Goal: Transaction & Acquisition: Purchase product/service

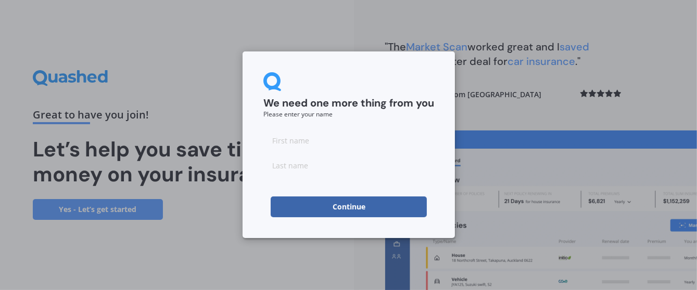
click at [316, 143] on input at bounding box center [348, 140] width 171 height 21
type input "Ka"
click at [334, 172] on input at bounding box center [348, 165] width 171 height 21
type input "W"
click at [650, 17] on div "We need one more thing from you Please enter your name Ka Continue" at bounding box center [348, 145] width 697 height 290
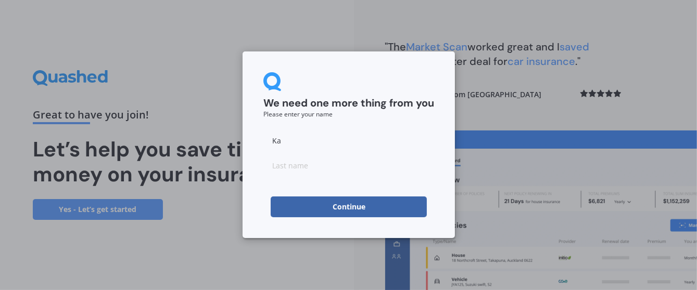
drag, startPoint x: 370, startPoint y: 73, endPoint x: 259, endPoint y: 81, distance: 112.1
click at [259, 81] on div "We need one more thing from you Please enter your name Ka Continue" at bounding box center [348, 144] width 212 height 187
click at [308, 172] on input at bounding box center [348, 165] width 171 height 21
type input "[PERSON_NAME]"
click at [351, 207] on button "Continue" at bounding box center [348, 207] width 156 height 21
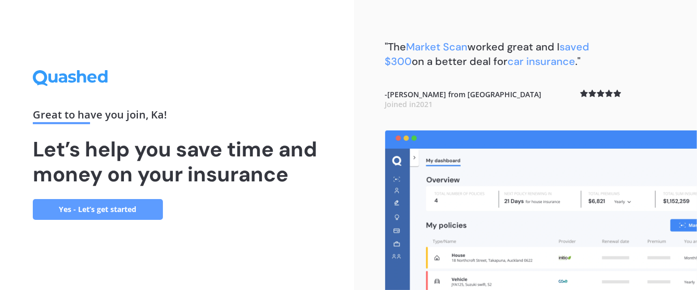
click at [133, 212] on link "Yes - Let’s get started" at bounding box center [98, 209] width 130 height 21
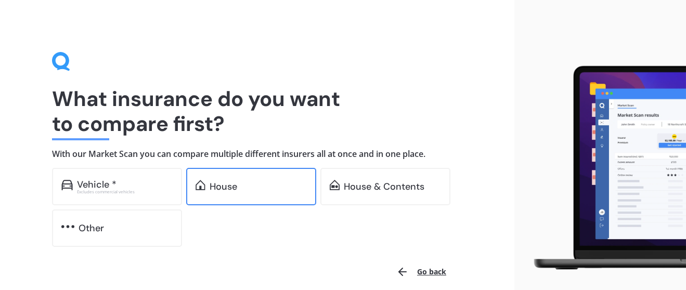
click at [267, 189] on div "House" at bounding box center [258, 187] width 97 height 10
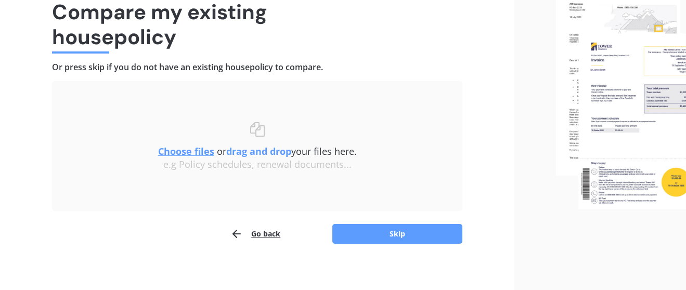
scroll to position [93, 0]
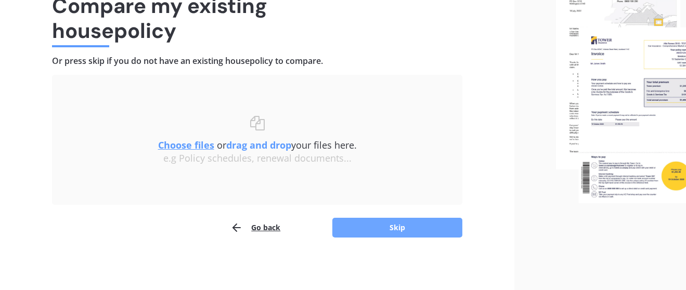
click at [406, 229] on button "Skip" at bounding box center [397, 228] width 130 height 20
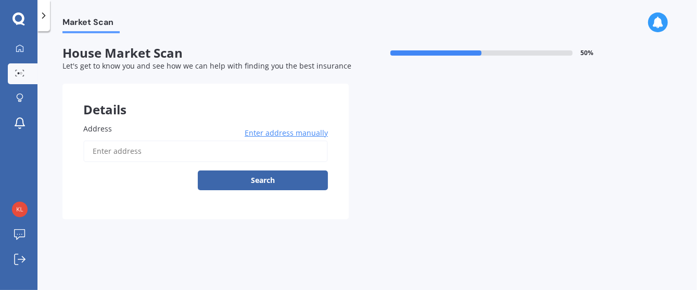
click at [158, 128] on label "Address" at bounding box center [203, 128] width 240 height 11
click at [158, 140] on input "Address" at bounding box center [205, 151] width 244 height 22
type input "[STREET_ADDRESS]"
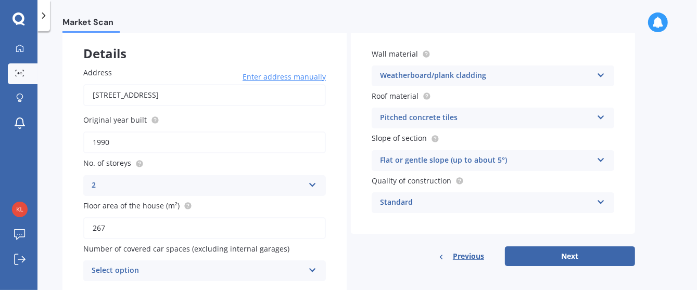
scroll to position [92, 0]
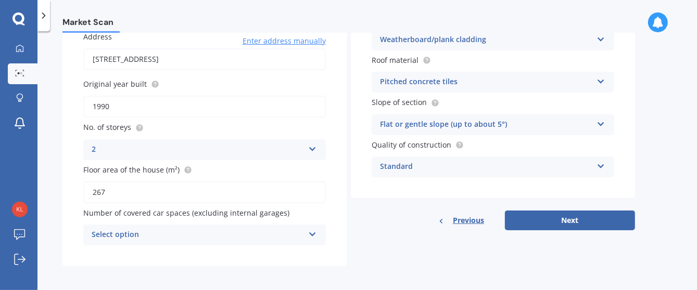
click at [132, 231] on div "Select option" at bounding box center [198, 235] width 212 height 12
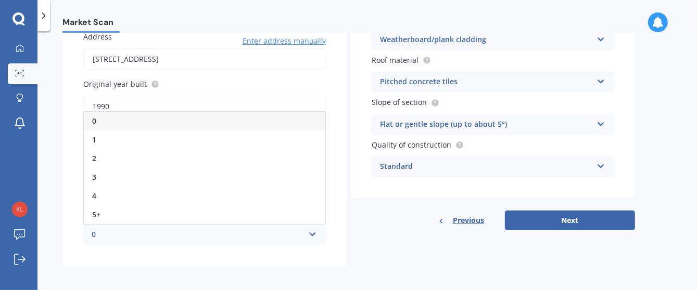
click at [97, 231] on div "0" at bounding box center [198, 235] width 212 height 12
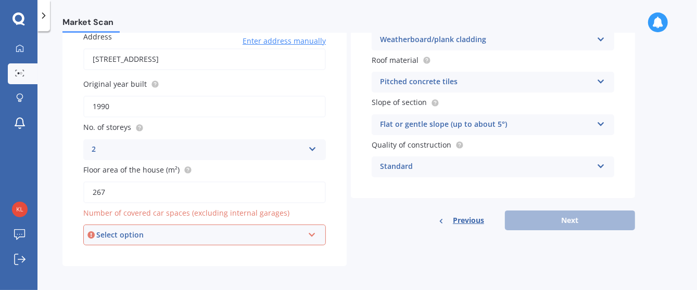
click at [118, 232] on div "Select option" at bounding box center [199, 234] width 207 height 11
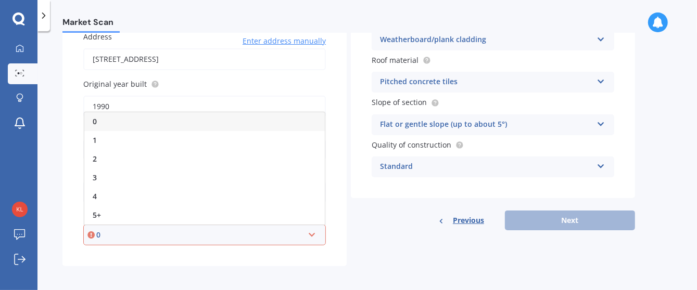
click at [101, 122] on div "0" at bounding box center [204, 121] width 240 height 19
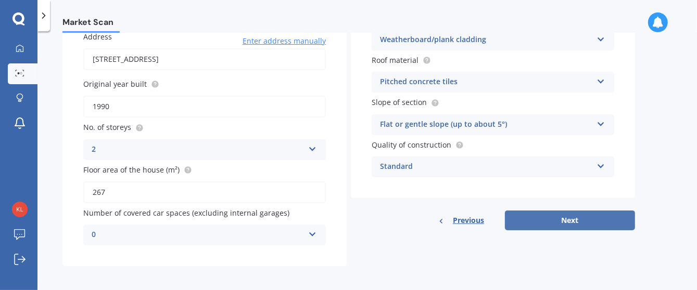
click at [576, 223] on button "Next" at bounding box center [570, 221] width 130 height 20
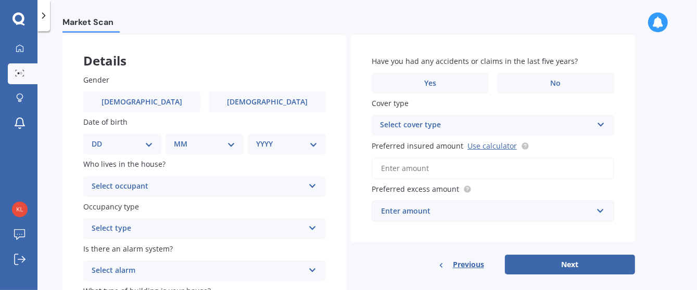
scroll to position [69, 0]
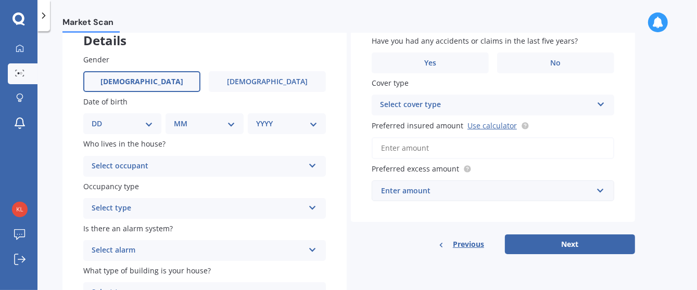
click at [142, 80] on span "[DEMOGRAPHIC_DATA]" at bounding box center [141, 82] width 83 height 9
click at [0, 0] on input "[DEMOGRAPHIC_DATA]" at bounding box center [0, 0] width 0 height 0
click at [149, 124] on select "DD 01 02 03 04 05 06 07 08 09 10 11 12 13 14 15 16 17 18 19 20 21 22 23 24 25 2…" at bounding box center [122, 123] width 61 height 11
select select "19"
click at [99, 118] on select "DD 01 02 03 04 05 06 07 08 09 10 11 12 13 14 15 16 17 18 19 20 21 22 23 24 25 2…" at bounding box center [122, 123] width 61 height 11
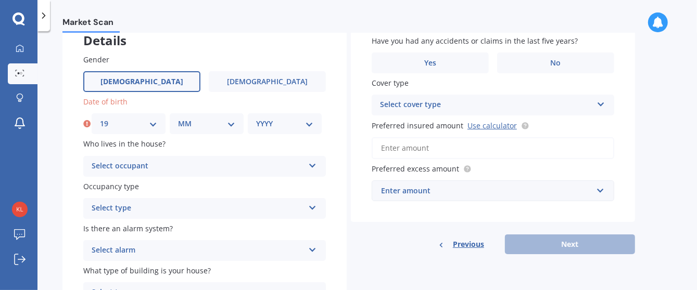
click at [228, 123] on select "MM 01 02 03 04 05 06 07 08 09 10 11 12" at bounding box center [206, 123] width 57 height 11
select select "05"
click at [178, 118] on select "MM 01 02 03 04 05 06 07 08 09 10 11 12" at bounding box center [206, 123] width 57 height 11
click at [309, 126] on select "YYYY 2009 2008 2007 2006 2005 2004 2003 2002 2001 2000 1999 1998 1997 1996 1995…" at bounding box center [284, 123] width 57 height 11
select select "1949"
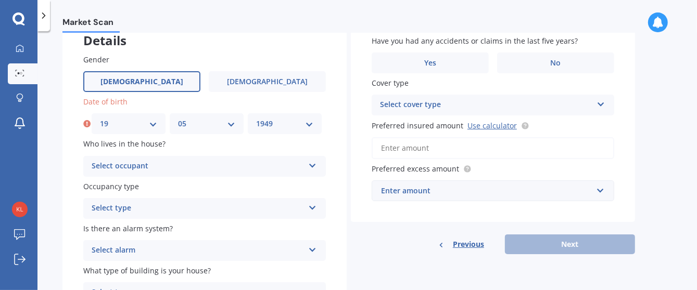
click at [256, 118] on select "YYYY 2009 2008 2007 2006 2005 2004 2003 2002 2001 2000 1999 1998 1997 1996 1995…" at bounding box center [284, 123] width 57 height 11
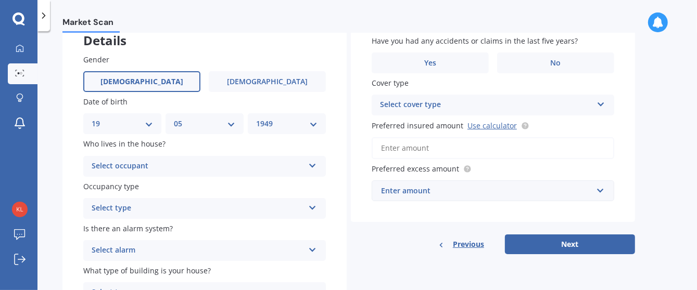
click at [313, 164] on icon at bounding box center [312, 163] width 9 height 7
click at [123, 188] on div "Owner" at bounding box center [204, 186] width 241 height 19
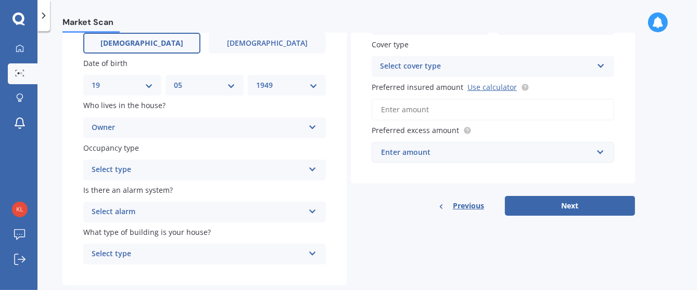
scroll to position [115, 0]
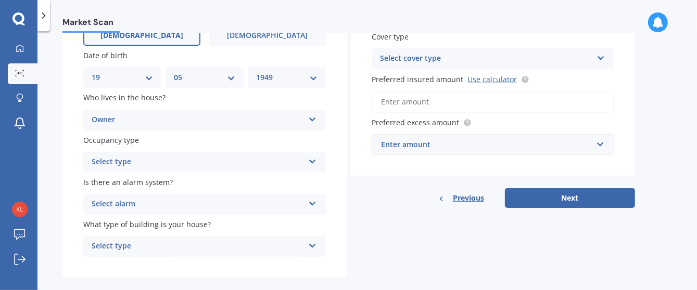
click at [314, 162] on icon at bounding box center [312, 159] width 9 height 7
click at [68, 147] on div "Gender [DEMOGRAPHIC_DATA] [DEMOGRAPHIC_DATA] Date of birth DD 01 02 03 04 05 06…" at bounding box center [204, 132] width 284 height 291
click at [178, 168] on div "Permanent Permanent Holiday (without tenancy)" at bounding box center [204, 162] width 242 height 21
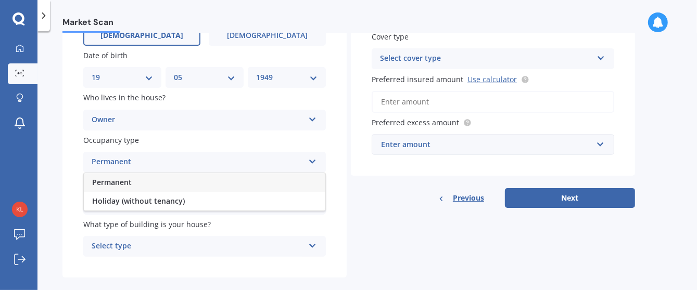
click at [118, 183] on span "Permanent" at bounding box center [112, 182] width 40 height 10
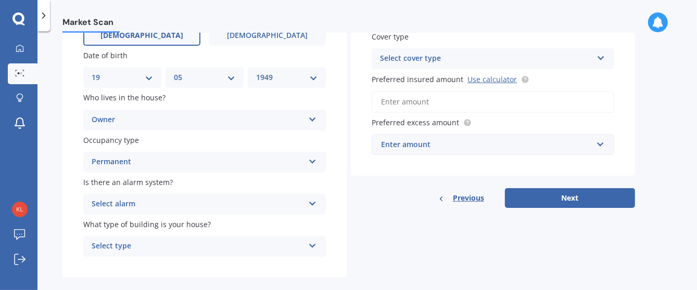
click at [308, 205] on icon at bounding box center [312, 201] width 9 height 7
click at [137, 228] on div "Yes, monitored" at bounding box center [204, 224] width 241 height 19
click at [251, 246] on div "Select type" at bounding box center [198, 246] width 212 height 12
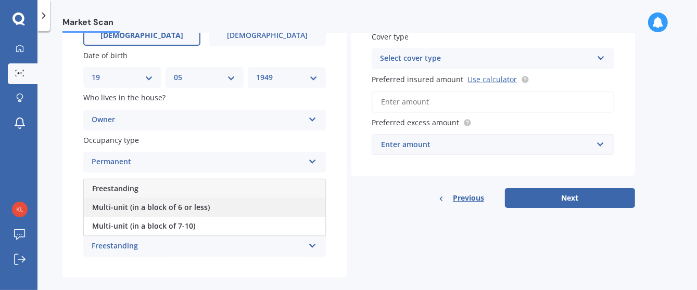
scroll to position [129, 0]
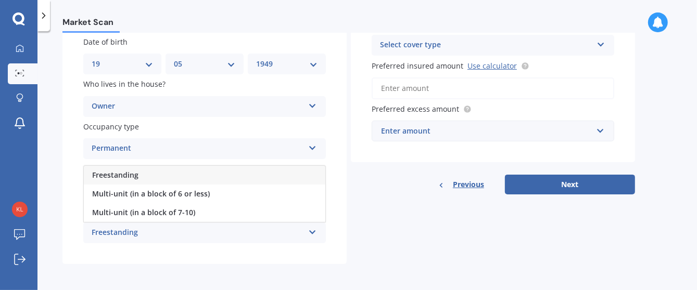
click at [122, 231] on div "Freestanding" at bounding box center [198, 233] width 212 height 12
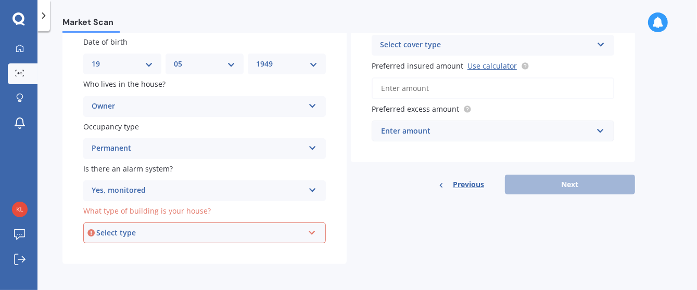
click at [127, 235] on div "Select type" at bounding box center [199, 232] width 207 height 11
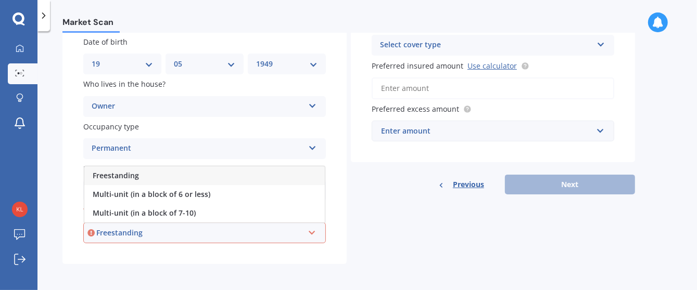
click at [149, 171] on div "Freestanding" at bounding box center [204, 175] width 240 height 19
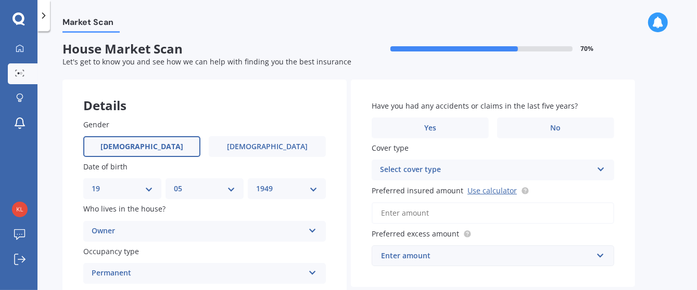
scroll to position [0, 0]
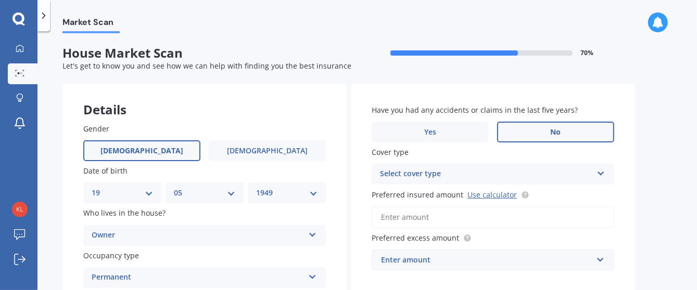
click at [560, 132] on span "No" at bounding box center [555, 132] width 10 height 9
click at [0, 0] on input "No" at bounding box center [0, 0] width 0 height 0
click at [601, 173] on icon at bounding box center [600, 171] width 9 height 7
click at [650, 191] on div "Market Scan House Market Scan 70 % Let's get to know you and see how we can hel…" at bounding box center [366, 162] width 659 height 259
click at [602, 173] on icon at bounding box center [600, 171] width 9 height 7
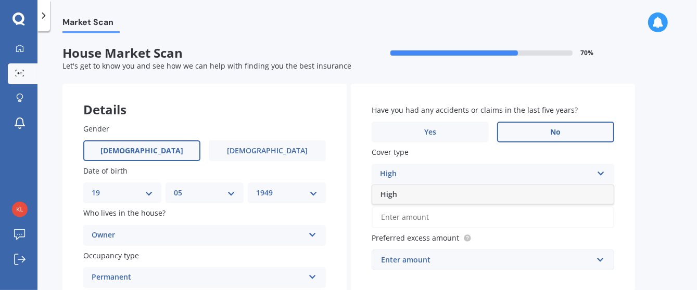
click at [602, 173] on icon at bounding box center [600, 171] width 9 height 7
click at [466, 217] on input "Preferred insured amount Use calculator" at bounding box center [492, 218] width 242 height 22
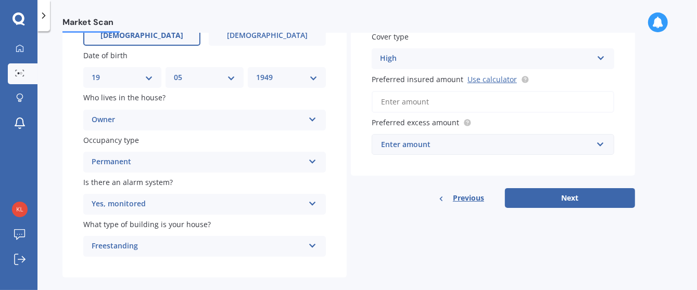
scroll to position [69, 0]
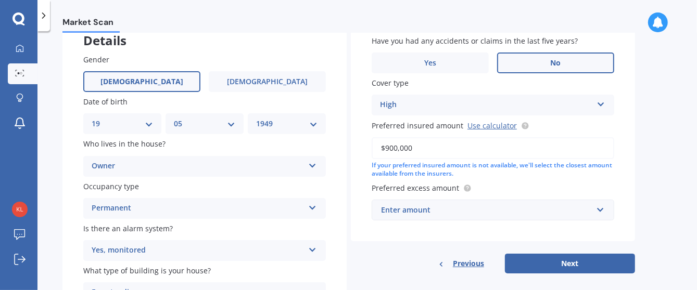
type input "$900,000"
click at [600, 209] on input "text" at bounding box center [488, 210] width 233 height 20
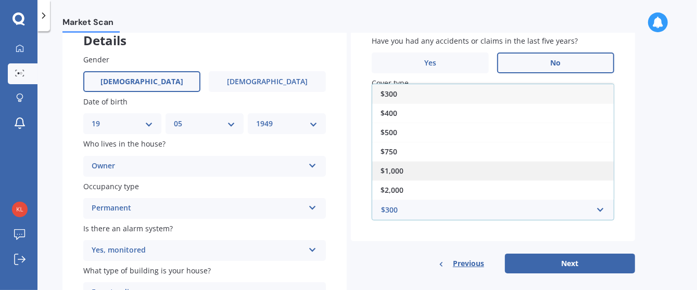
click at [416, 172] on div "$1,000" at bounding box center [492, 170] width 241 height 19
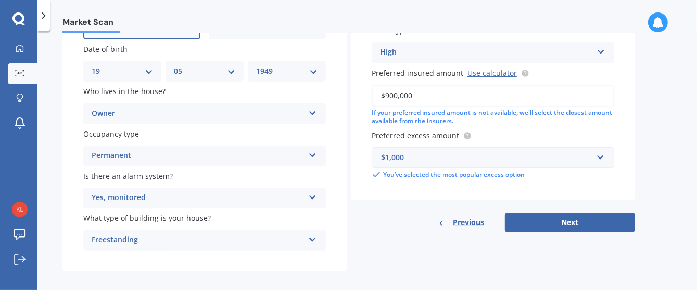
scroll to position [129, 0]
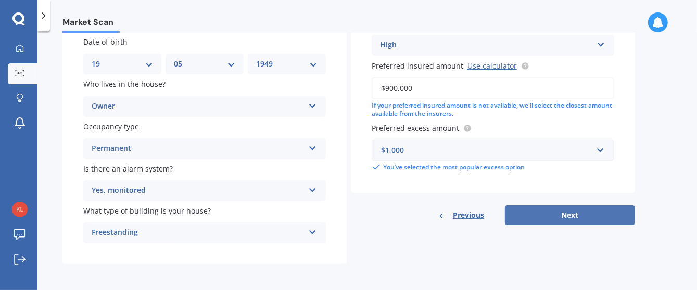
click at [568, 214] on button "Next" at bounding box center [570, 215] width 130 height 20
select select "19"
select select "05"
select select "1949"
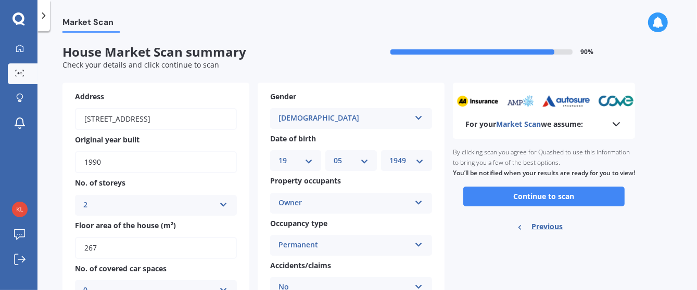
scroll to position [0, 0]
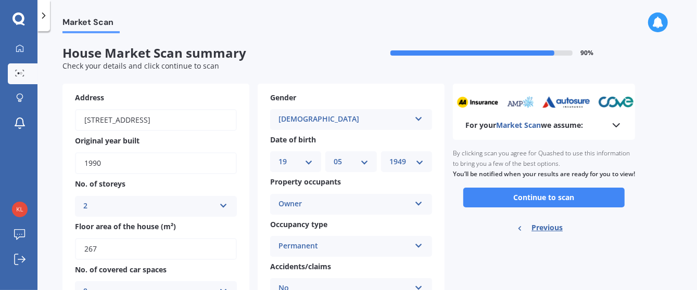
click at [614, 126] on icon at bounding box center [616, 125] width 12 height 12
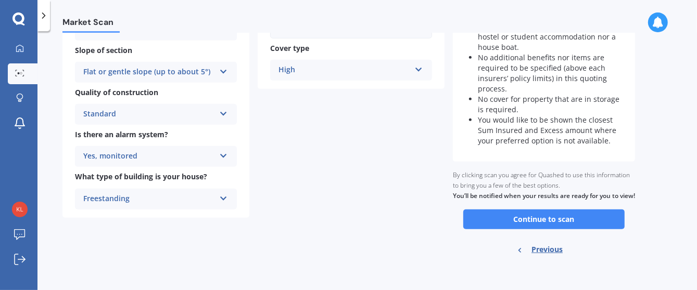
scroll to position [359, 0]
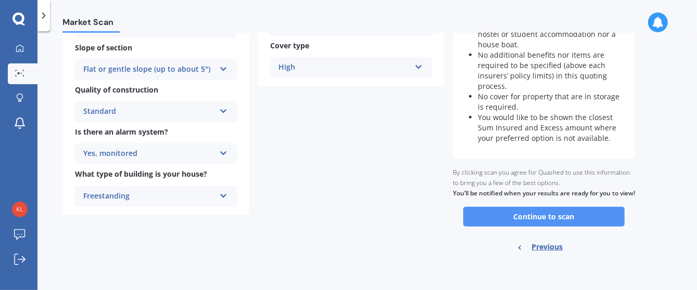
click at [572, 221] on button "Continue to scan" at bounding box center [543, 217] width 161 height 20
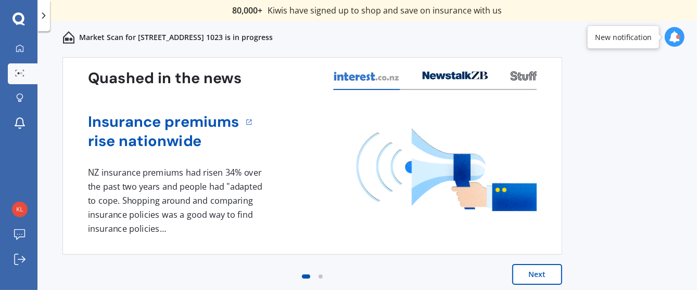
scroll to position [48, 0]
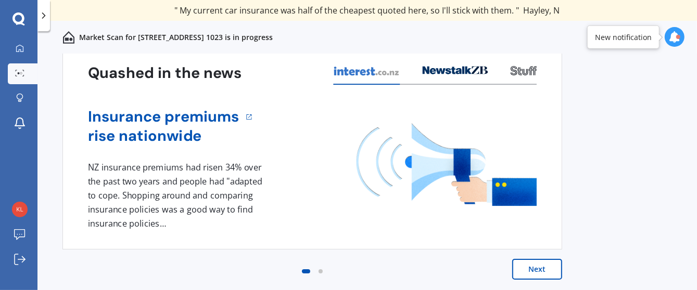
click at [537, 268] on button "Next" at bounding box center [537, 269] width 50 height 21
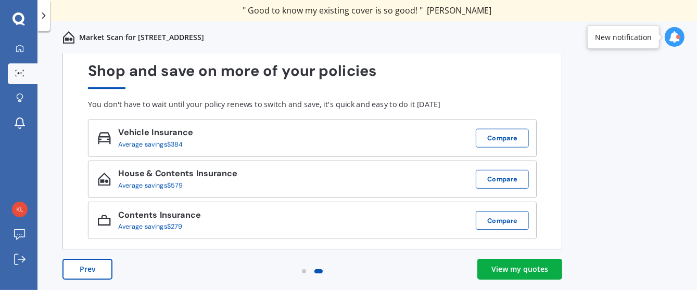
click at [530, 274] on div "View my quotes" at bounding box center [519, 269] width 57 height 10
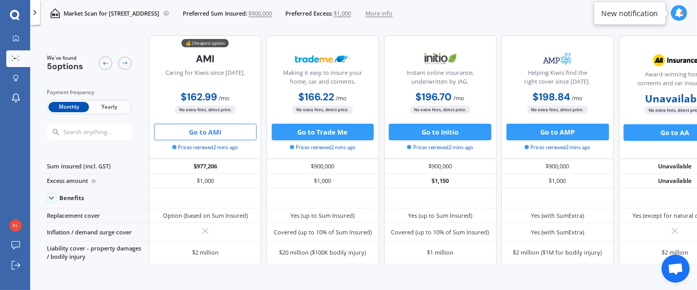
click at [222, 133] on button "Go to AMI" at bounding box center [205, 132] width 102 height 17
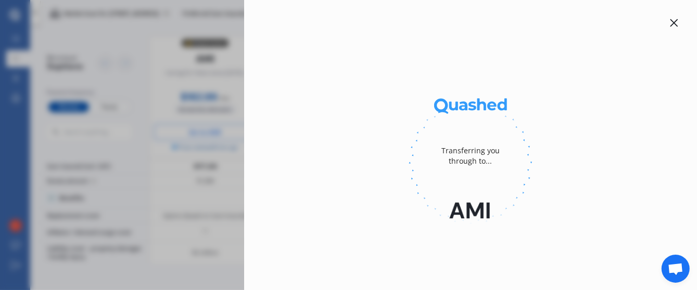
click at [222, 133] on div "Transferring you through to..." at bounding box center [348, 145] width 697 height 290
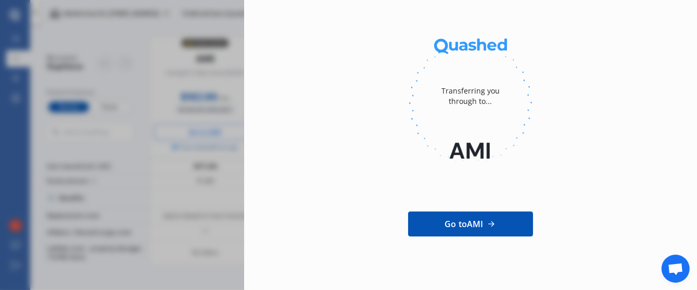
scroll to position [60, 0]
